Goal: Ask a question

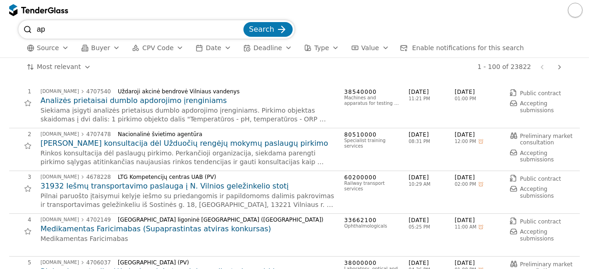
type input "a"
type input "šventinis apšvietimas"
click at [244, 22] on button "Search" at bounding box center [268, 29] width 49 height 15
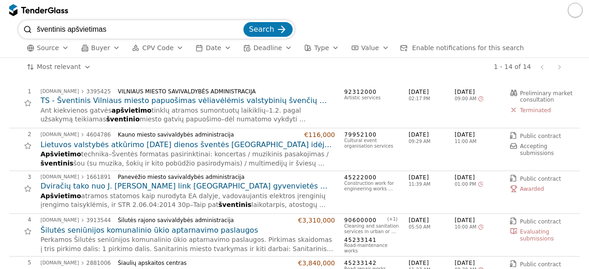
click at [223, 135] on div "Kauno miesto savivaldybės administracija" at bounding box center [208, 135] width 180 height 6
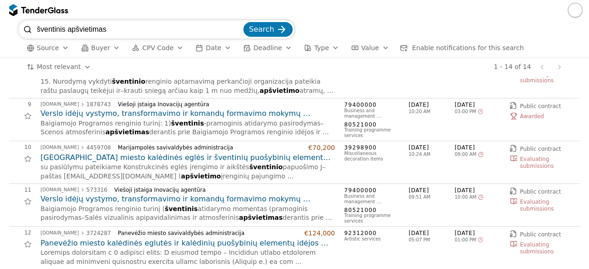
scroll to position [325, 0]
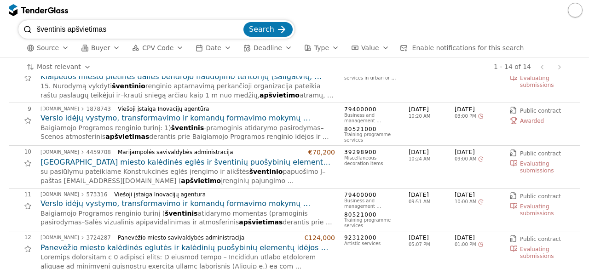
click at [239, 158] on h2 "[GEOGRAPHIC_DATA] miesto kalėdinės eglės ir šventinių puošybinių elementų pirki…" at bounding box center [188, 162] width 295 height 10
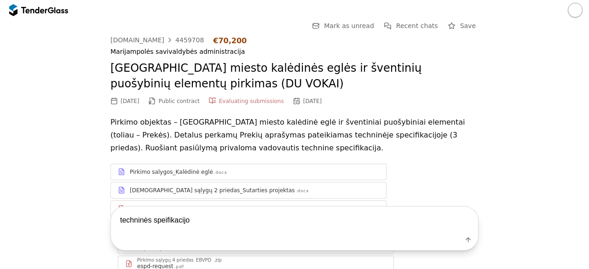
type textarea "techninės speifikacijos"
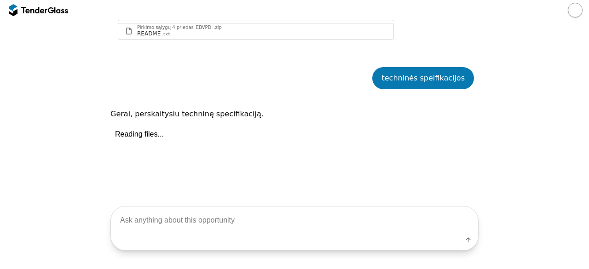
scroll to position [283, 0]
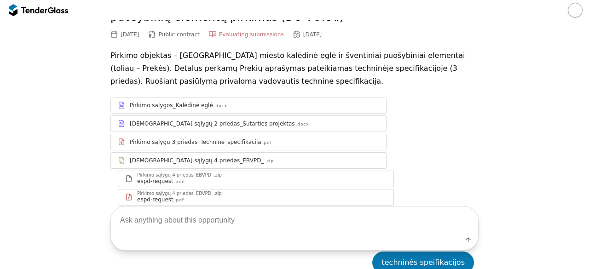
scroll to position [61, 0]
